Goal: Task Accomplishment & Management: Manage account settings

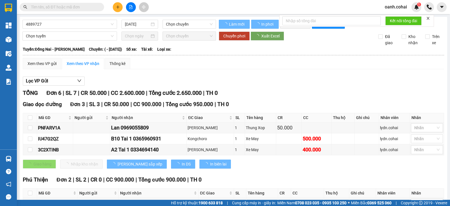
type input "16/10/2022"
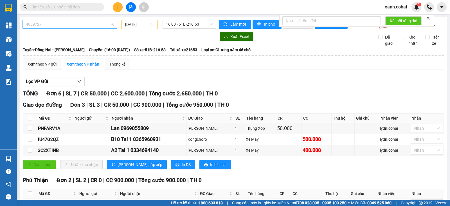
click at [73, 23] on span "4889727" at bounding box center [70, 24] width 88 height 8
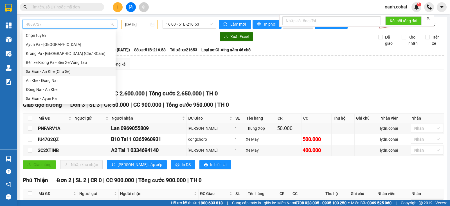
click at [50, 70] on div "Sài Gòn - An Khê (Chư Sê)" at bounding box center [69, 71] width 86 height 6
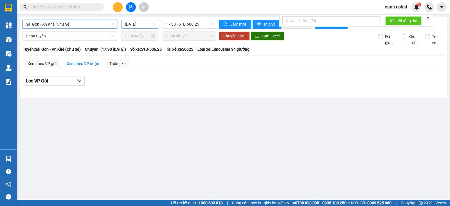
click at [145, 27] on input "14/09/2025" at bounding box center [137, 24] width 25 height 6
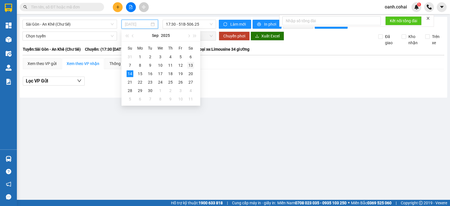
click at [189, 66] on div "13" at bounding box center [190, 65] width 7 height 7
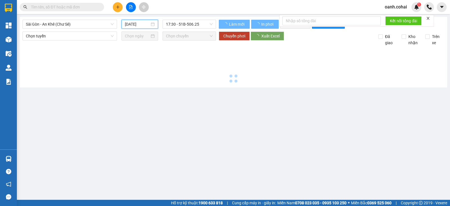
type input "13/09/2025"
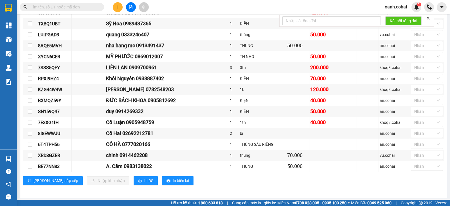
scroll to position [269, 0]
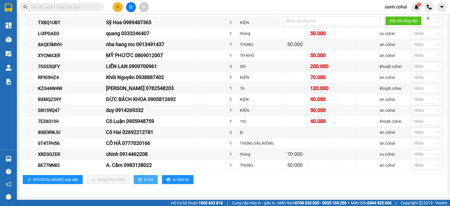
click at [138, 178] on icon "printer" at bounding box center [140, 179] width 4 height 4
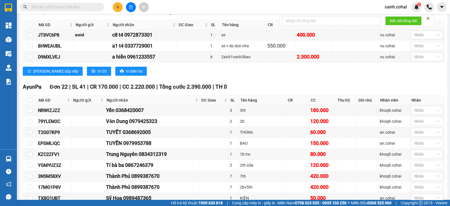
scroll to position [0, 0]
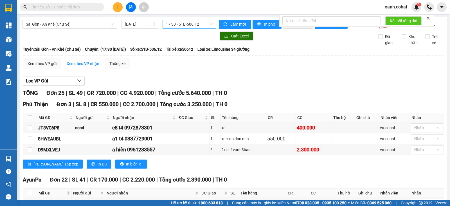
click at [191, 24] on span "17:30 - 51B-506.12" at bounding box center [189, 24] width 46 height 8
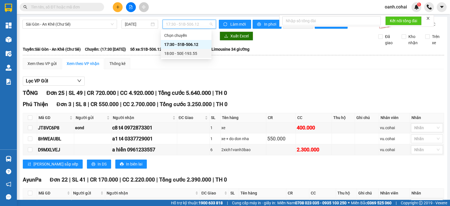
click at [179, 53] on div "18:00 - 50E-193.55" at bounding box center [186, 53] width 44 height 6
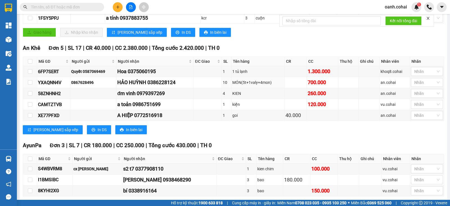
scroll to position [192, 0]
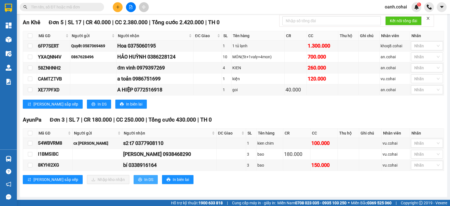
click at [144, 181] on span "In DS" at bounding box center [148, 179] width 9 height 6
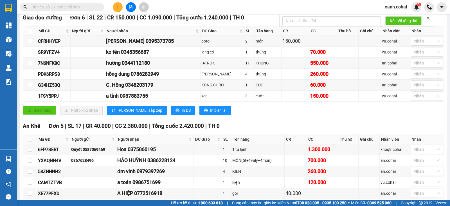
scroll to position [0, 0]
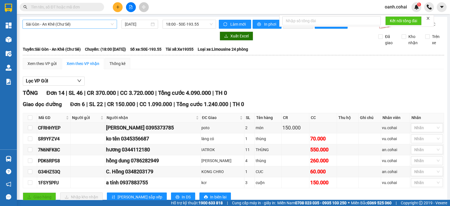
click at [77, 23] on span "Sài Gòn - An Khê (Chư Sê)" at bounding box center [70, 24] width 88 height 8
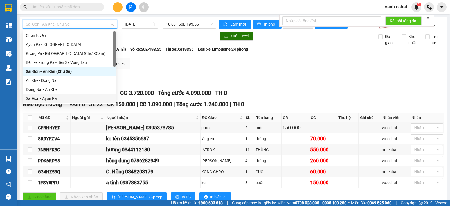
click at [48, 94] on div "Sài Gòn - Ayun Pa" at bounding box center [68, 98] width 93 height 9
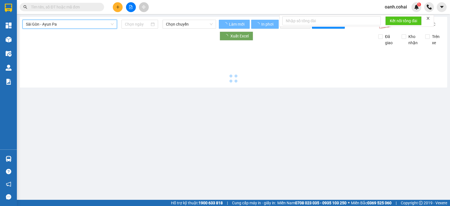
type input "14/09/2025"
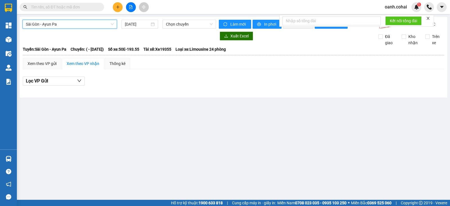
click at [72, 25] on span "Sài Gòn - Ayun Pa" at bounding box center [70, 24] width 88 height 8
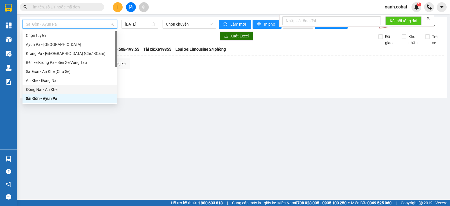
click at [46, 92] on div "Đồng Nai - An Khê" at bounding box center [70, 89] width 88 height 6
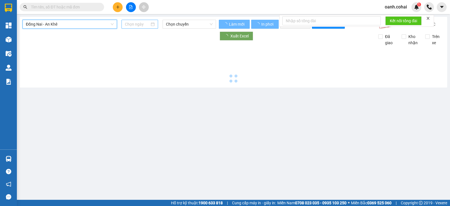
click at [138, 24] on input at bounding box center [137, 24] width 25 height 6
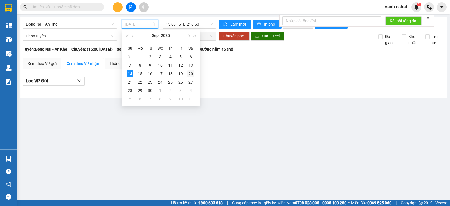
click at [193, 69] on tbody "31 1 2 3 4 5 6 7 8 9 10 11 12 13 14 15 16 17 18 19 20 21 22 23 24 25 26 27 28 2…" at bounding box center [160, 78] width 71 height 51
click at [193, 62] on div "13" at bounding box center [190, 65] width 7 height 7
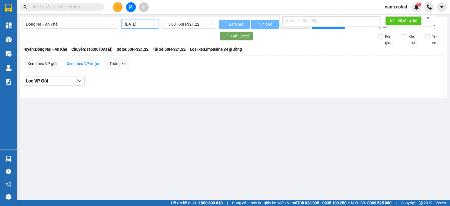
type input "13/09/2025"
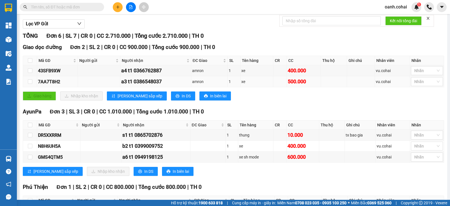
scroll to position [105, 0]
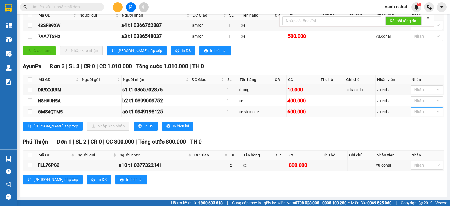
click at [424, 112] on div at bounding box center [424, 111] width 24 height 7
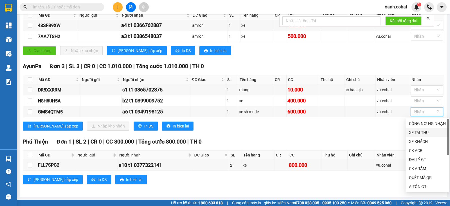
click at [356, 150] on div "Phú Thiện Đơn 1 | SL 2 | CR 0 | CC 800.000 | Tổng cước 800.000 | TH 0 Mã GD Ngư…" at bounding box center [233, 163] width 421 height 51
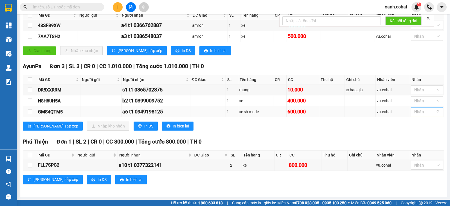
click at [412, 112] on div at bounding box center [424, 111] width 24 height 7
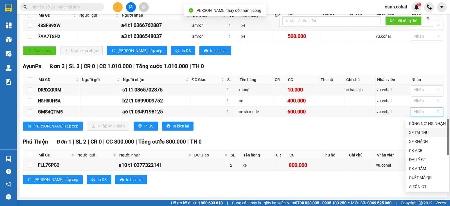
click at [369, 150] on div "Phú Thiện Đơn 1 | SL 2 | CR 0 | CC 800.000 | Tổng cước 800.000 | TH 0 Mã GD Ngư…" at bounding box center [233, 163] width 421 height 51
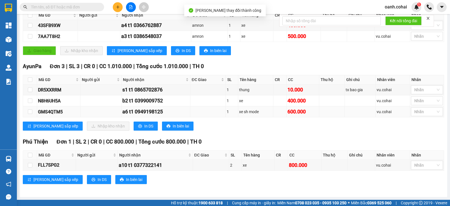
click at [415, 117] on td "Nhãn" at bounding box center [427, 111] width 34 height 11
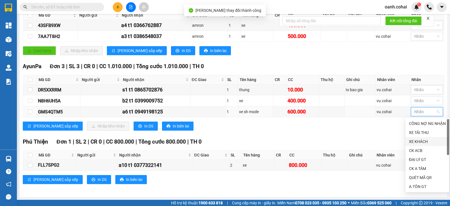
drag, startPoint x: 411, startPoint y: 141, endPoint x: 403, endPoint y: 145, distance: 9.1
click at [411, 142] on div "XE KHÁCH" at bounding box center [427, 141] width 37 height 6
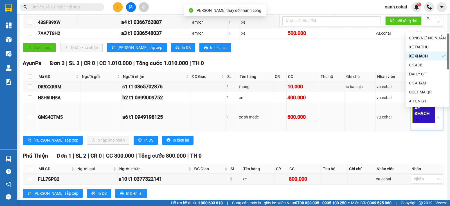
click at [344, 160] on div "Phú Thiện Đơn 1 | SL 2 | CR 0 | CC 800.000 | Tổng cước 800.000 | TH 0" at bounding box center [233, 156] width 421 height 8
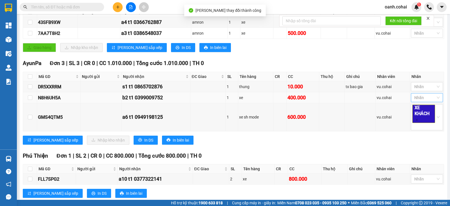
click at [412, 101] on div at bounding box center [424, 97] width 24 height 7
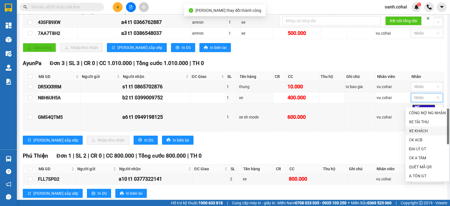
click at [413, 130] on div "XE KHÁCH" at bounding box center [427, 131] width 37 height 6
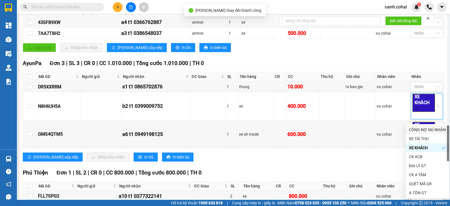
click at [331, 169] on div "TỔNG Đơn 6 | SL 7 | CR 0 | CC 2.710.000 | Tổng cước 2.710.000 | TH 0 Giao dọc đ…" at bounding box center [233, 102] width 421 height 239
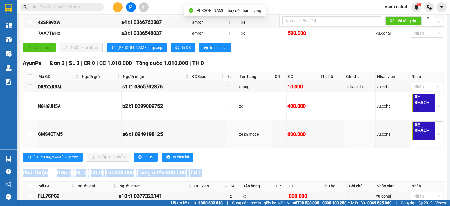
scroll to position [0, 0]
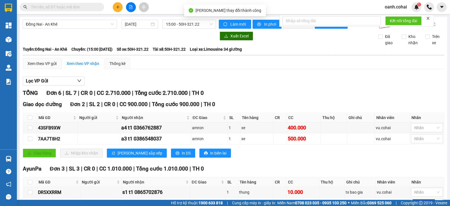
click at [86, 14] on main "Đồng Nai - An Khê 13/09/2025 15:00 - 50H-321.22 Làm mới In phơi In đơn chọn Thố…" at bounding box center [225, 100] width 450 height 200
click at [81, 22] on span "Đồng Nai - An Khê" at bounding box center [70, 24] width 88 height 8
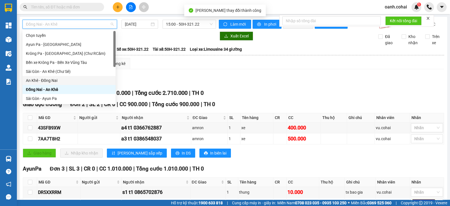
scroll to position [35, 0]
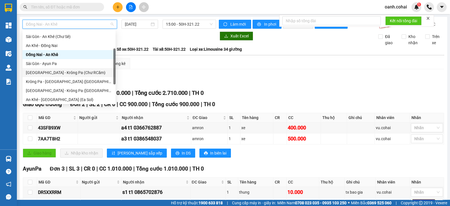
click at [71, 73] on div "Sài Gòn - Krông Pa (Chư RCăm)" at bounding box center [69, 72] width 86 height 6
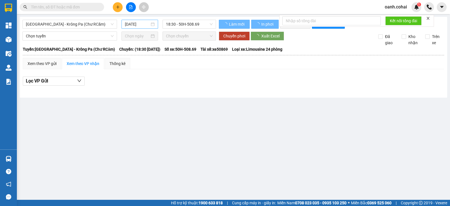
click at [152, 23] on div "14/09/2025" at bounding box center [140, 24] width 30 height 6
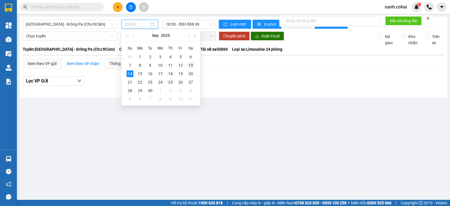
click at [193, 67] on div "13" at bounding box center [190, 65] width 7 height 7
type input "13/09/2025"
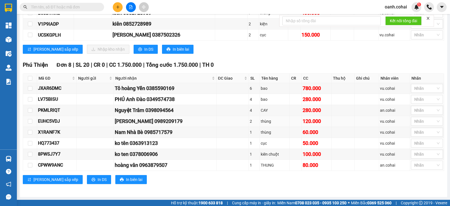
scroll to position [130, 0]
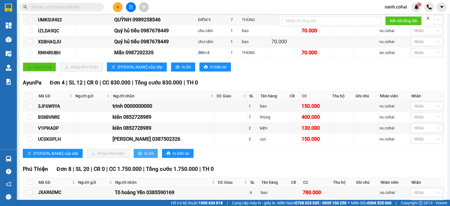
click at [134, 156] on button "In DS" at bounding box center [146, 153] width 24 height 9
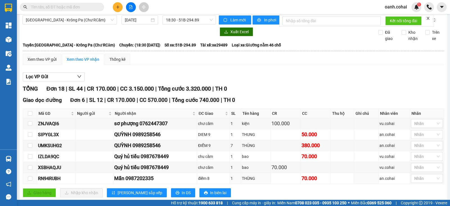
scroll to position [0, 0]
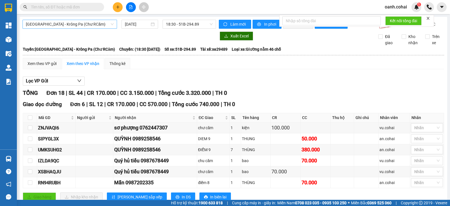
click at [92, 24] on span "Sài Gòn - Krông Pa (Chư RCăm)" at bounding box center [70, 24] width 88 height 8
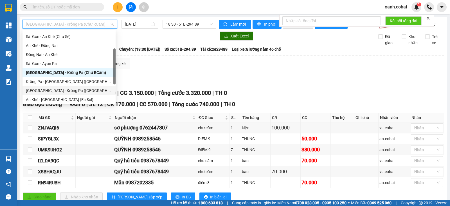
click at [49, 91] on div "Sài Gòn - Krông Pa (Uar)" at bounding box center [69, 90] width 86 height 6
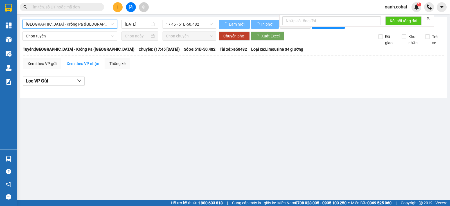
click at [144, 22] on input "14/09/2025" at bounding box center [137, 24] width 25 height 6
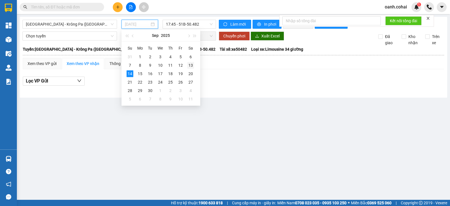
click at [193, 64] on div "13" at bounding box center [190, 65] width 7 height 7
type input "13/09/2025"
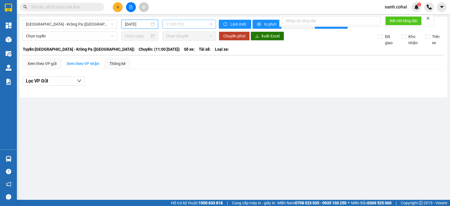
click at [207, 21] on span "11:00 (TC)" at bounding box center [189, 24] width 46 height 8
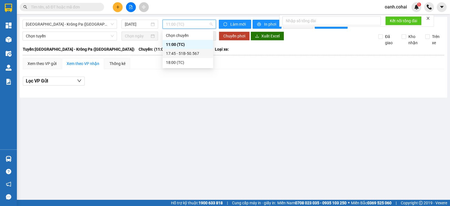
click at [192, 53] on div "17:45 - 51B-50.567" at bounding box center [188, 53] width 44 height 6
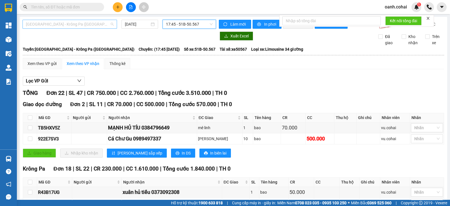
click at [109, 24] on span "Sài Gòn - Krông Pa (Uar)" at bounding box center [70, 24] width 88 height 8
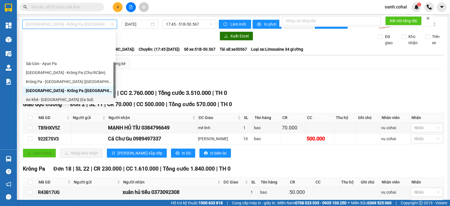
scroll to position [70, 0]
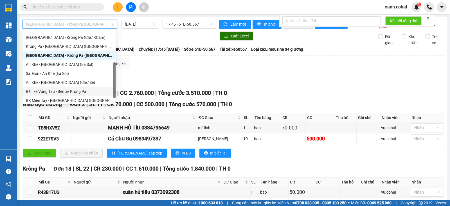
click at [65, 91] on div "Bến xe Vũng Tàu - Bến xe Krông Pa" at bounding box center [69, 91] width 86 height 6
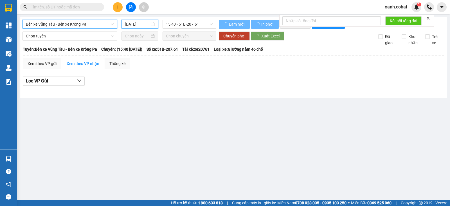
click at [149, 21] on input "14/09/2025" at bounding box center [137, 24] width 25 height 6
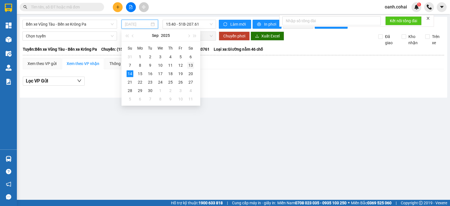
click at [192, 66] on div "13" at bounding box center [190, 65] width 7 height 7
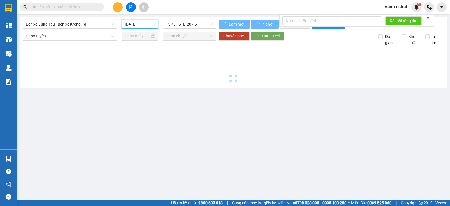
type input "13/09/2025"
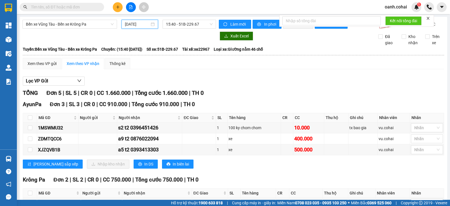
scroll to position [52, 0]
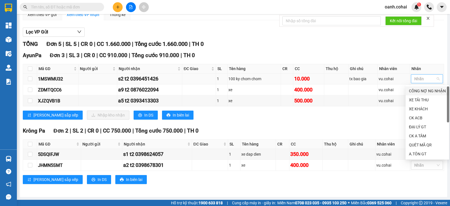
click at [413, 82] on div at bounding box center [424, 78] width 24 height 7
click at [410, 107] on div "XE KHÁCH" at bounding box center [427, 109] width 37 height 6
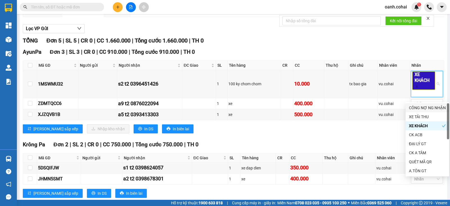
click at [344, 154] on div "Krông Pa Đơn 2 | SL 2 | CR 0 | CC 750.000 | Tổng cước 750.000 | TH 0 Mã GD Ngườ…" at bounding box center [233, 171] width 421 height 62
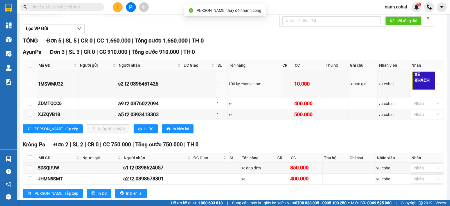
scroll to position [0, 0]
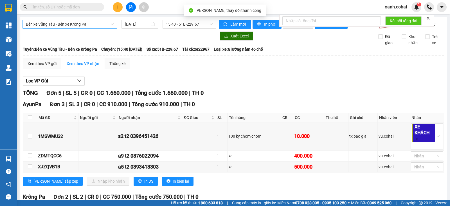
click at [90, 21] on span "Bến xe Vũng Tàu - Bến xe Krông Pa" at bounding box center [70, 24] width 88 height 8
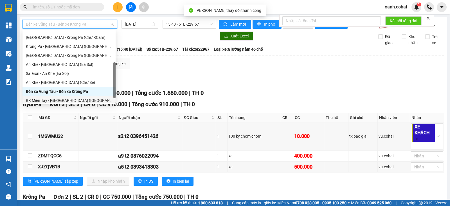
click at [69, 100] on div "BX Miền Tây - BX Krông Pa (Chơn Thành - Chư Rcăm)" at bounding box center [69, 100] width 86 height 6
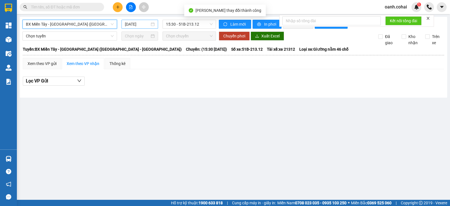
click at [149, 25] on input "14/09/2025" at bounding box center [137, 24] width 25 height 6
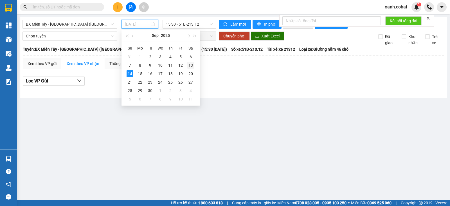
click at [193, 65] on div "13" at bounding box center [190, 65] width 7 height 7
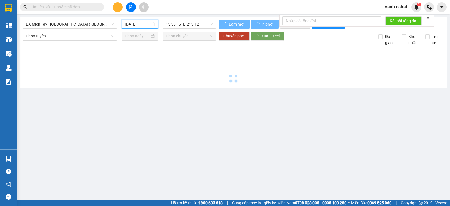
type input "13/09/2025"
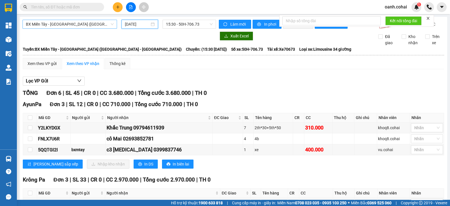
click at [66, 26] on span "BX Miền Tây - BX Krông Pa (Chơn Thành - Chư Rcăm)" at bounding box center [70, 24] width 88 height 8
click at [165, 82] on div "Lọc VP Gửi" at bounding box center [233, 80] width 421 height 9
click at [101, 23] on span "BX Miền Tây - BX Krông Pa (Chơn Thành - Chư Rcăm)" at bounding box center [70, 24] width 88 height 8
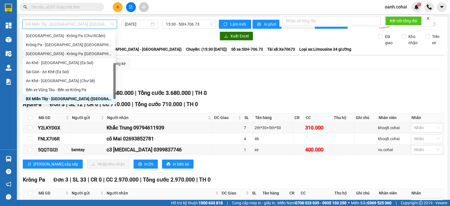
scroll to position [0, 0]
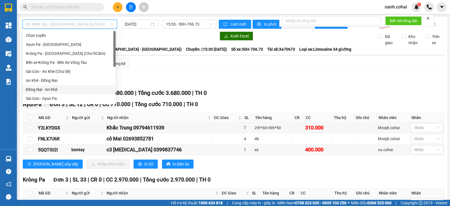
drag, startPoint x: 37, startPoint y: 89, endPoint x: 107, endPoint y: 33, distance: 89.5
click at [37, 89] on div "Đồng Nai - An Khê" at bounding box center [69, 89] width 86 height 6
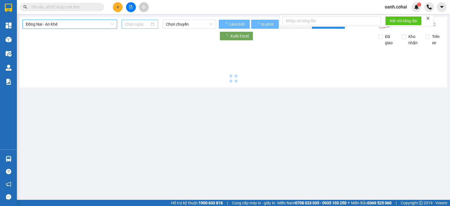
click at [137, 21] on input at bounding box center [137, 24] width 25 height 6
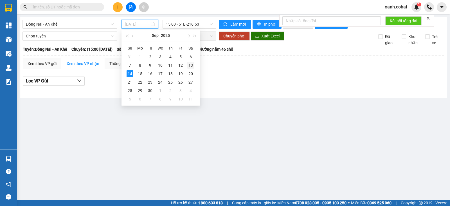
click at [191, 65] on div "13" at bounding box center [190, 65] width 7 height 7
type input "13/09/2025"
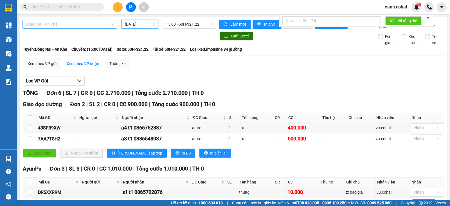
click at [85, 25] on span "Đồng Nai - An Khê" at bounding box center [70, 24] width 88 height 8
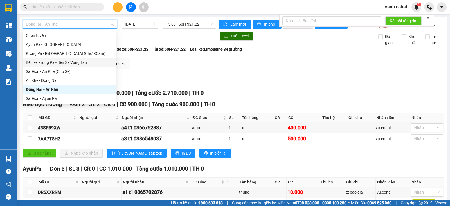
scroll to position [35, 0]
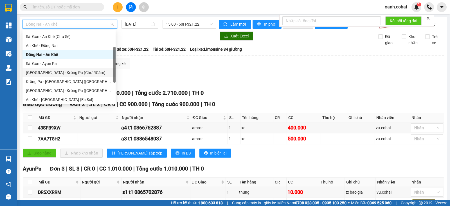
click at [51, 75] on div "Sài Gòn - Krông Pa (Chư RCăm)" at bounding box center [69, 72] width 86 height 6
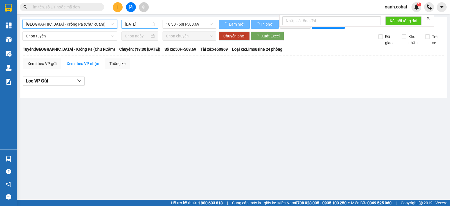
click at [133, 22] on input "14/09/2025" at bounding box center [137, 24] width 25 height 6
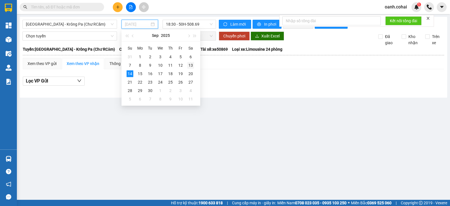
click at [195, 65] on td "13" at bounding box center [191, 65] width 10 height 8
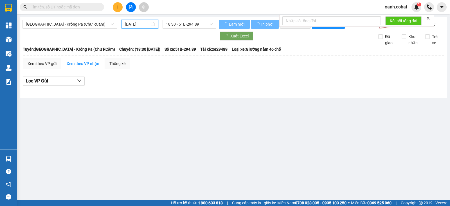
type input "13/09/2025"
click at [193, 21] on span "18:30 - 51B-294.89" at bounding box center [189, 24] width 46 height 8
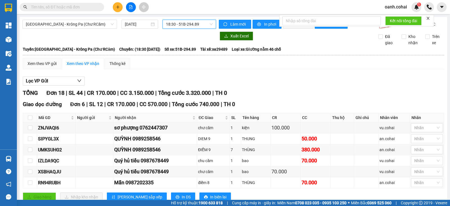
click at [244, 97] on div "TỔNG Đơn 18 | SL 44 | CR 170.000 | CC 3.150.000 | Tổng cước 3.320.000 | TH 0" at bounding box center [233, 93] width 421 height 9
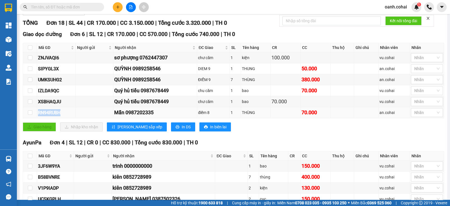
drag, startPoint x: 35, startPoint y: 115, endPoint x: 69, endPoint y: 116, distance: 33.5
click at [69, 116] on tr "RN94RUBH Mẫn 0987202335 điểm 8 1 THÙNG 70.000 an.cohai Nhãn" at bounding box center [233, 112] width 421 height 11
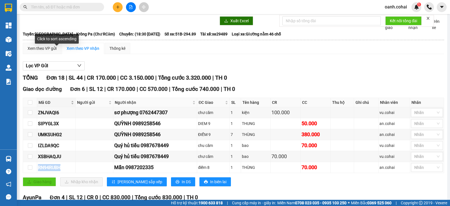
scroll to position [0, 0]
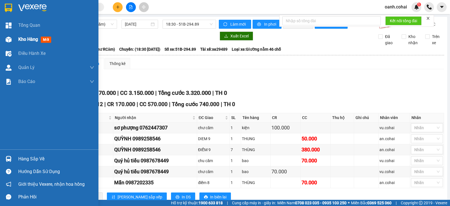
click at [30, 39] on span "Kho hàng" at bounding box center [28, 39] width 20 height 5
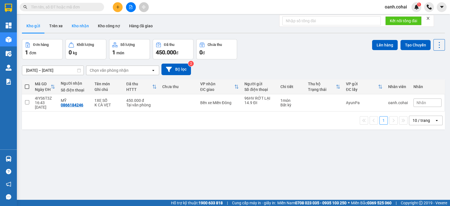
click at [82, 25] on button "Kho nhận" at bounding box center [80, 25] width 26 height 13
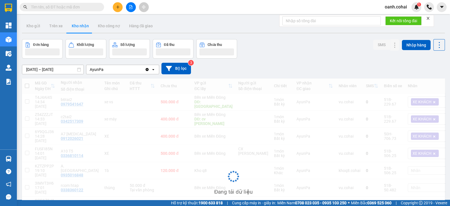
click at [88, 6] on input "text" at bounding box center [64, 7] width 66 height 6
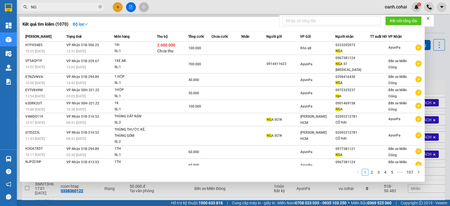
type input "N"
type input "Nga"
click at [100, 6] on icon "close-circle" at bounding box center [99, 6] width 3 height 3
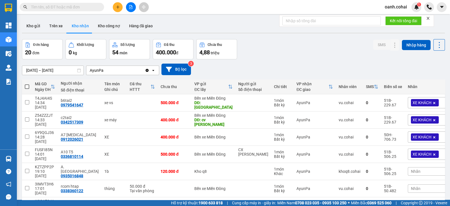
click at [89, 7] on input "text" at bounding box center [64, 7] width 66 height 6
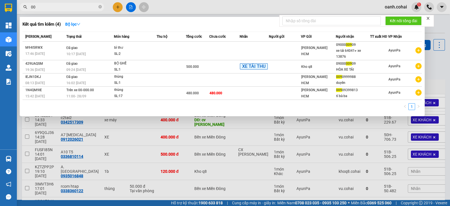
type input "0"
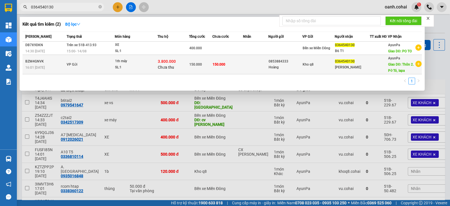
type input "0364540130"
click at [171, 64] on div "3.800.000 Chưa thu" at bounding box center [173, 64] width 31 height 12
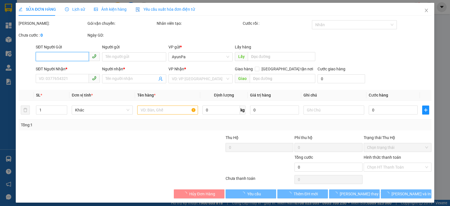
type input "0853884333"
type input "Hoàng"
type input "0364540130"
type input "[PERSON_NAME]"
type input "Thôn 2. Pờ Tó, Iapa"
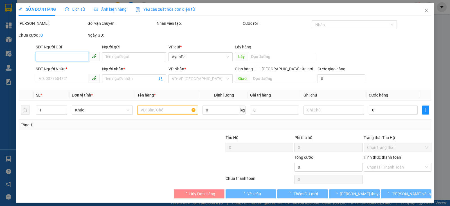
type input "3.800.000"
type input "40.000"
type input "150.000"
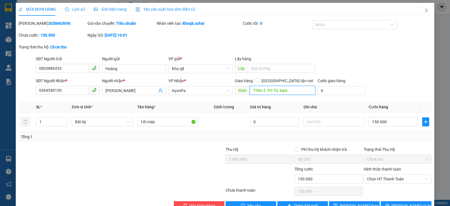
click at [274, 89] on input "Thôn 2. Pờ Tó, Iapa" at bounding box center [283, 90] width 66 height 9
click at [273, 90] on input "Thôn 2. Pờ Tó, Iapa" at bounding box center [283, 90] width 66 height 9
click at [311, 90] on input "Thôn 2. Pờ Tó, Iapa" at bounding box center [283, 90] width 66 height 9
click at [201, 152] on div at bounding box center [190, 156] width 69 height 20
click at [274, 91] on input "Thôn 2. Pờ Tó, Iapa" at bounding box center [283, 90] width 66 height 9
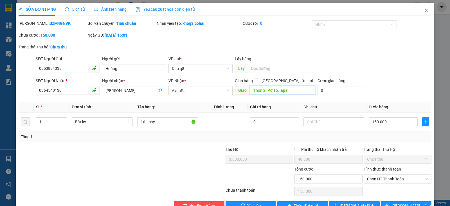
click at [290, 90] on input "Thôn 2. Pờ Tó, Iapa" at bounding box center [283, 90] width 66 height 9
type input "T"
type input "n"
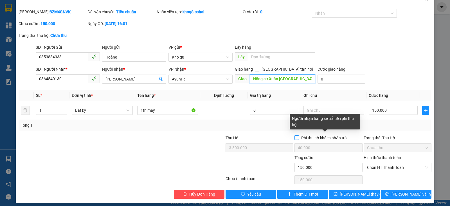
scroll to position [15, 0]
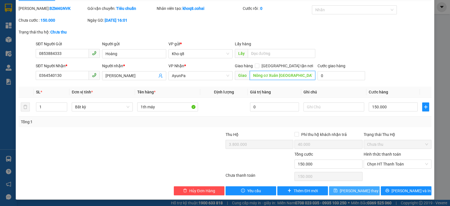
type input "Nông cơ Xuân [GEOGRAPHIC_DATA]"
click at [351, 190] on span "[PERSON_NAME] thay đổi" at bounding box center [362, 191] width 45 height 6
